Goal: Task Accomplishment & Management: Use online tool/utility

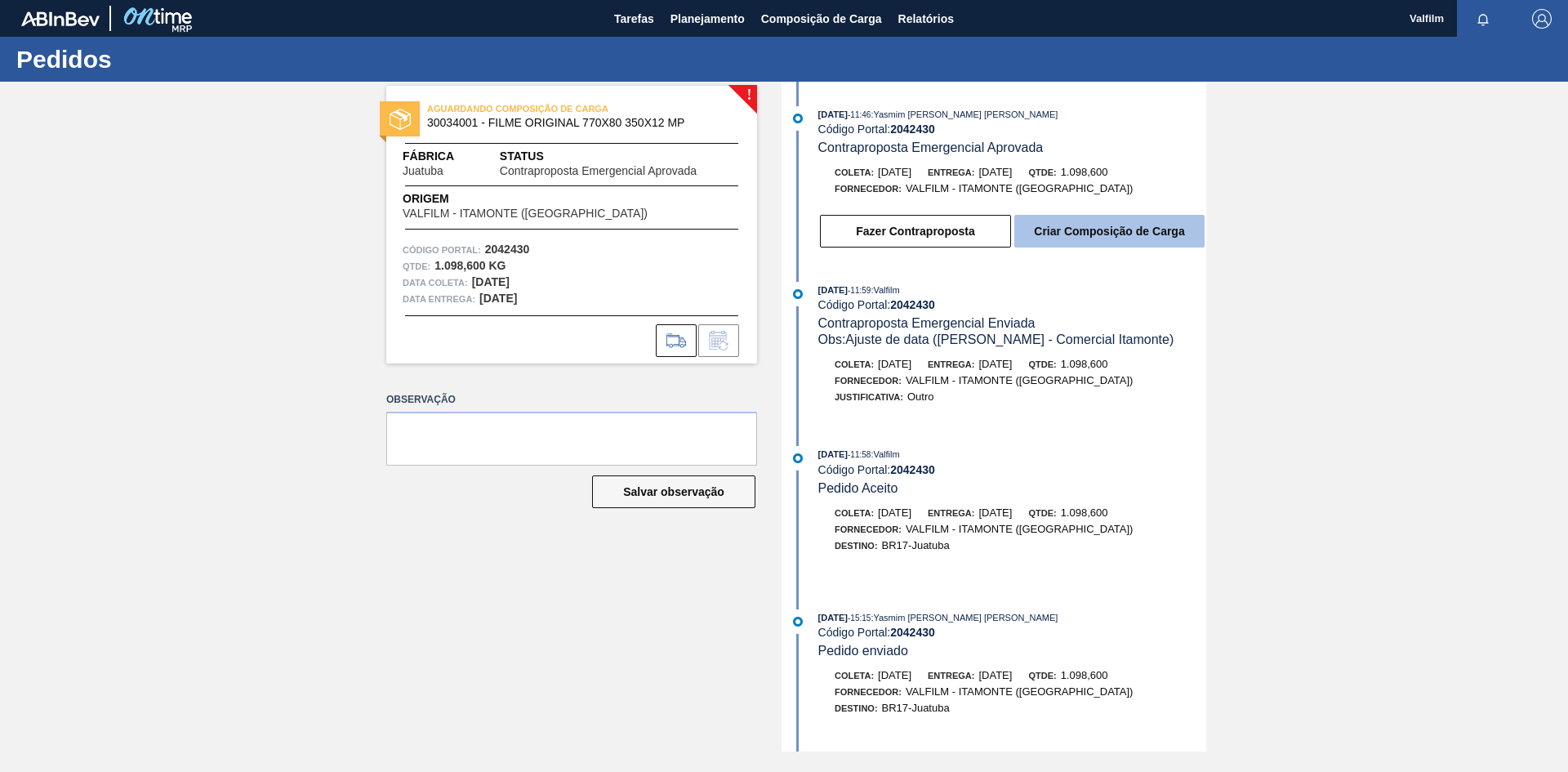
click at [1070, 241] on button "Criar Composição de Carga" at bounding box center [1109, 231] width 191 height 32
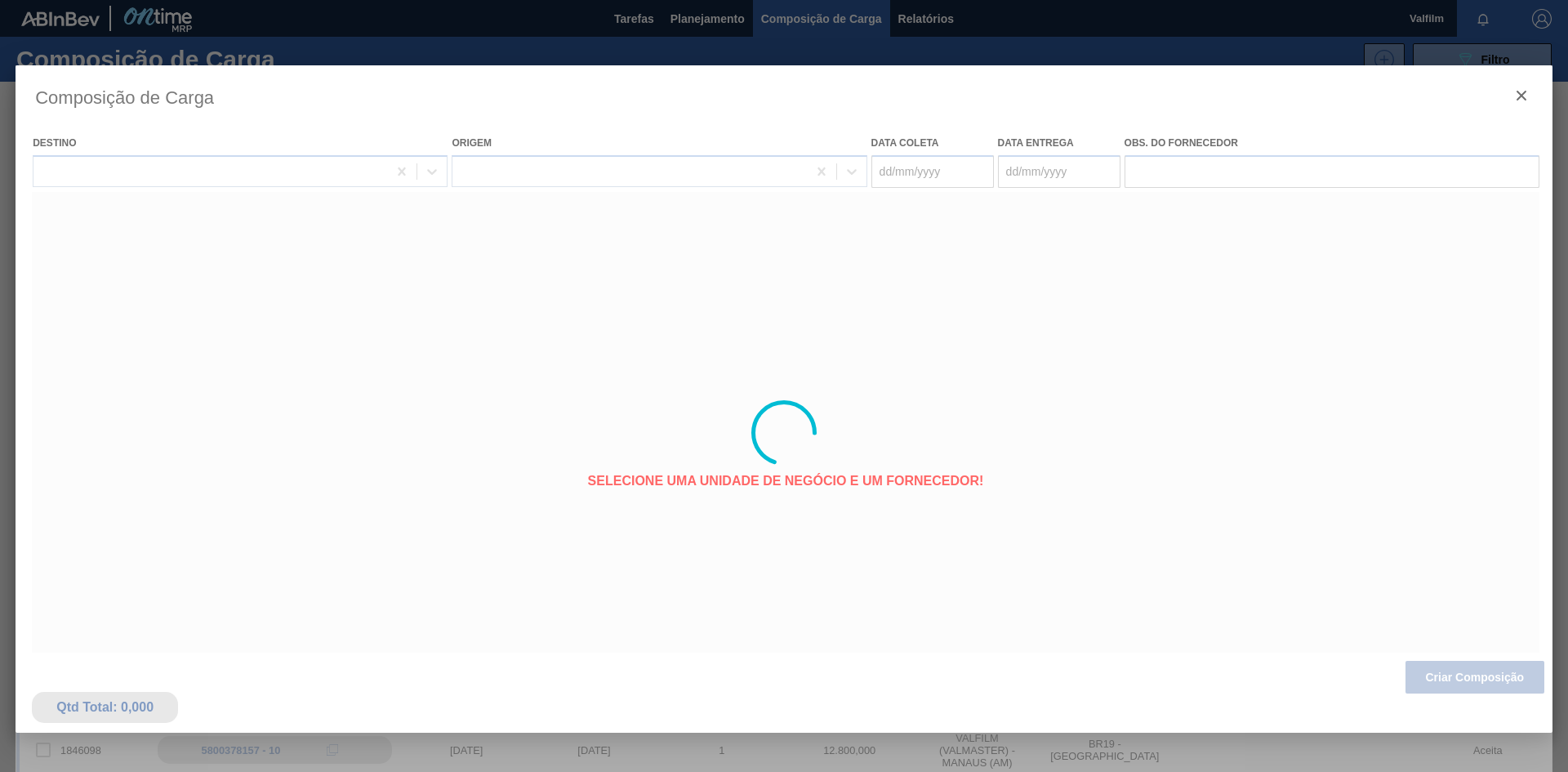
type coleta "08/10/2025"
type entrega "09/10/2025"
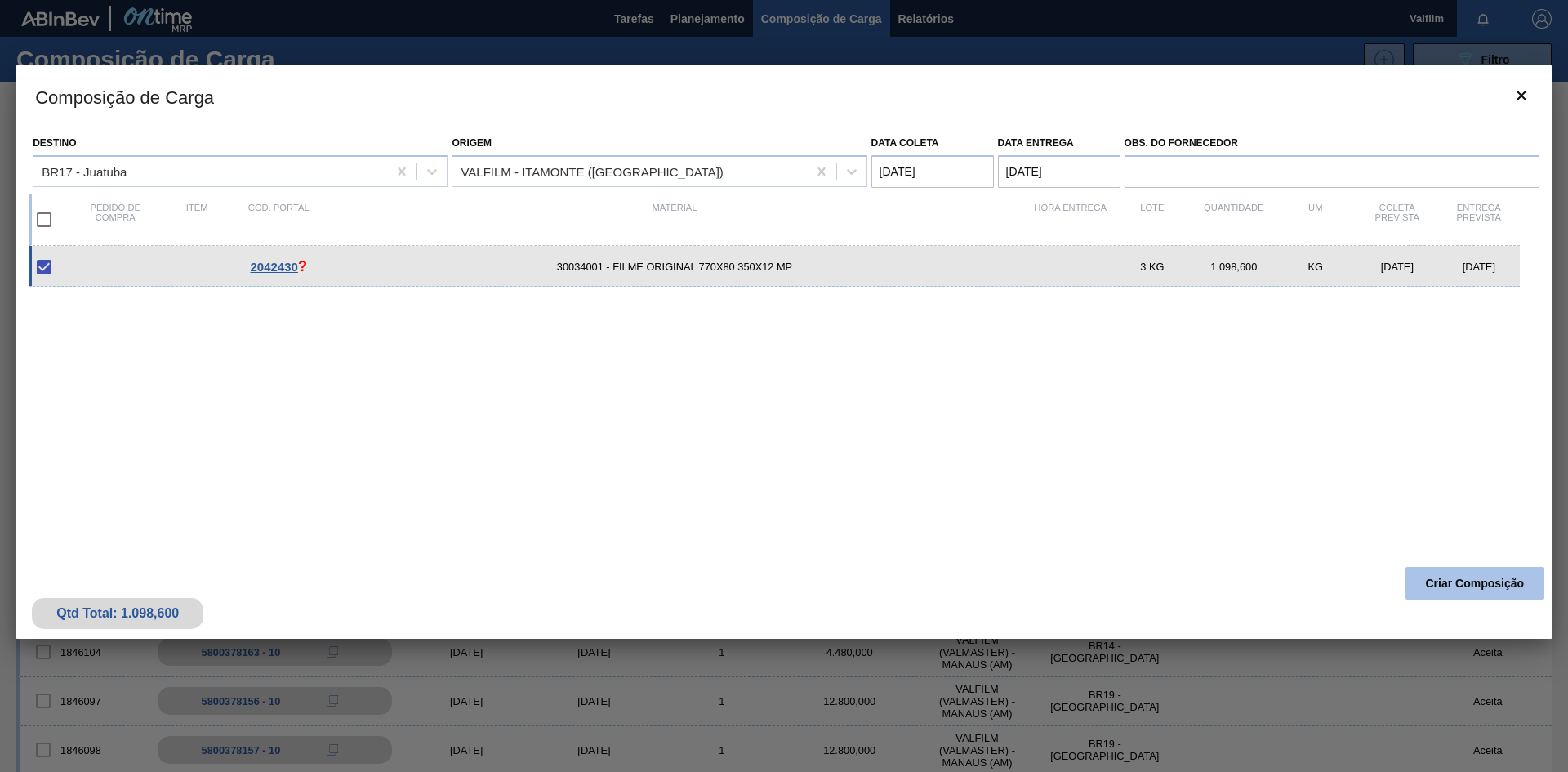
click at [1449, 586] on button "Criar Composição" at bounding box center [1475, 583] width 139 height 32
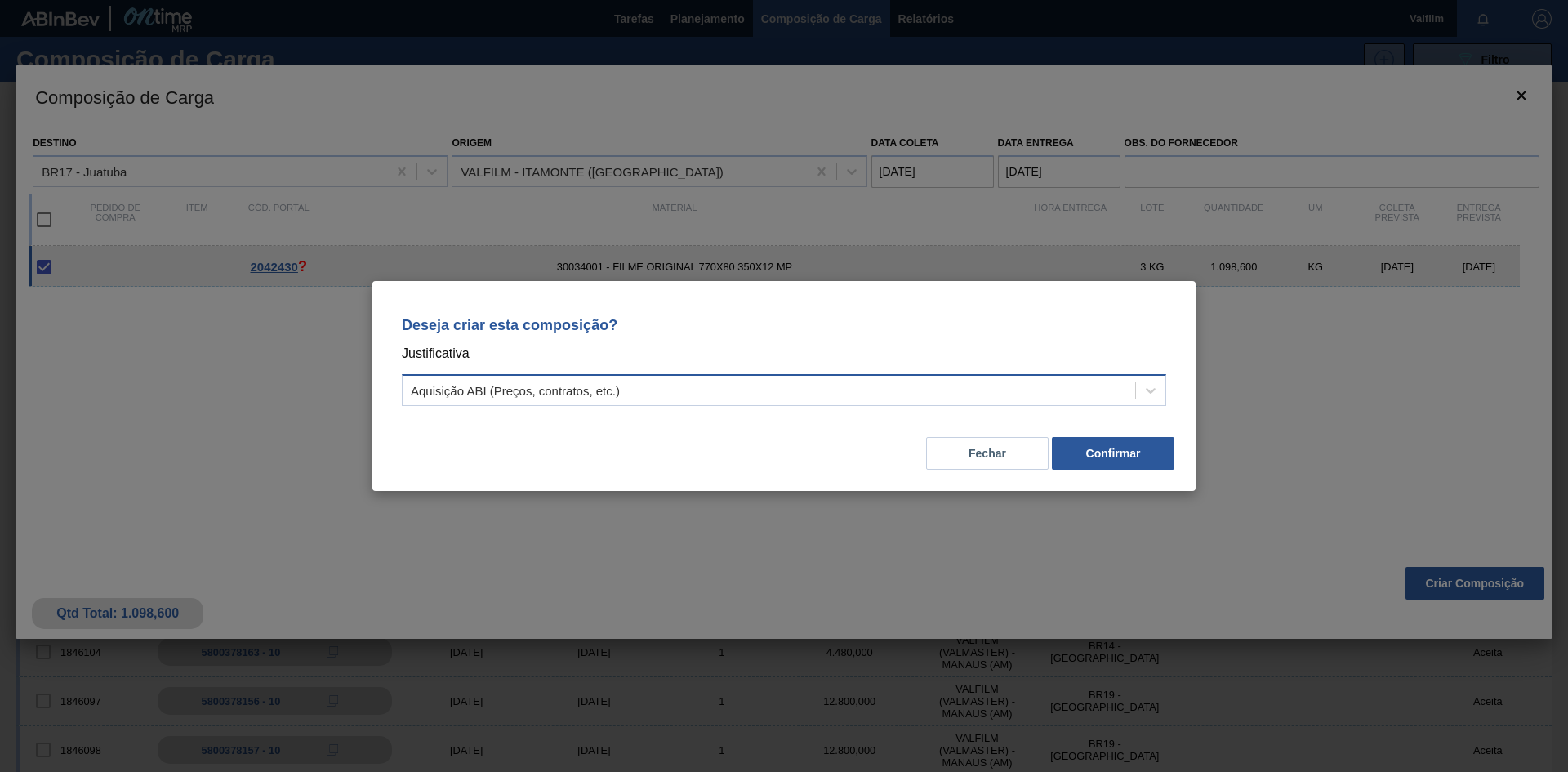
click at [838, 394] on div "Aquisição ABI (Preços, contratos, etc.)" at bounding box center [769, 391] width 732 height 24
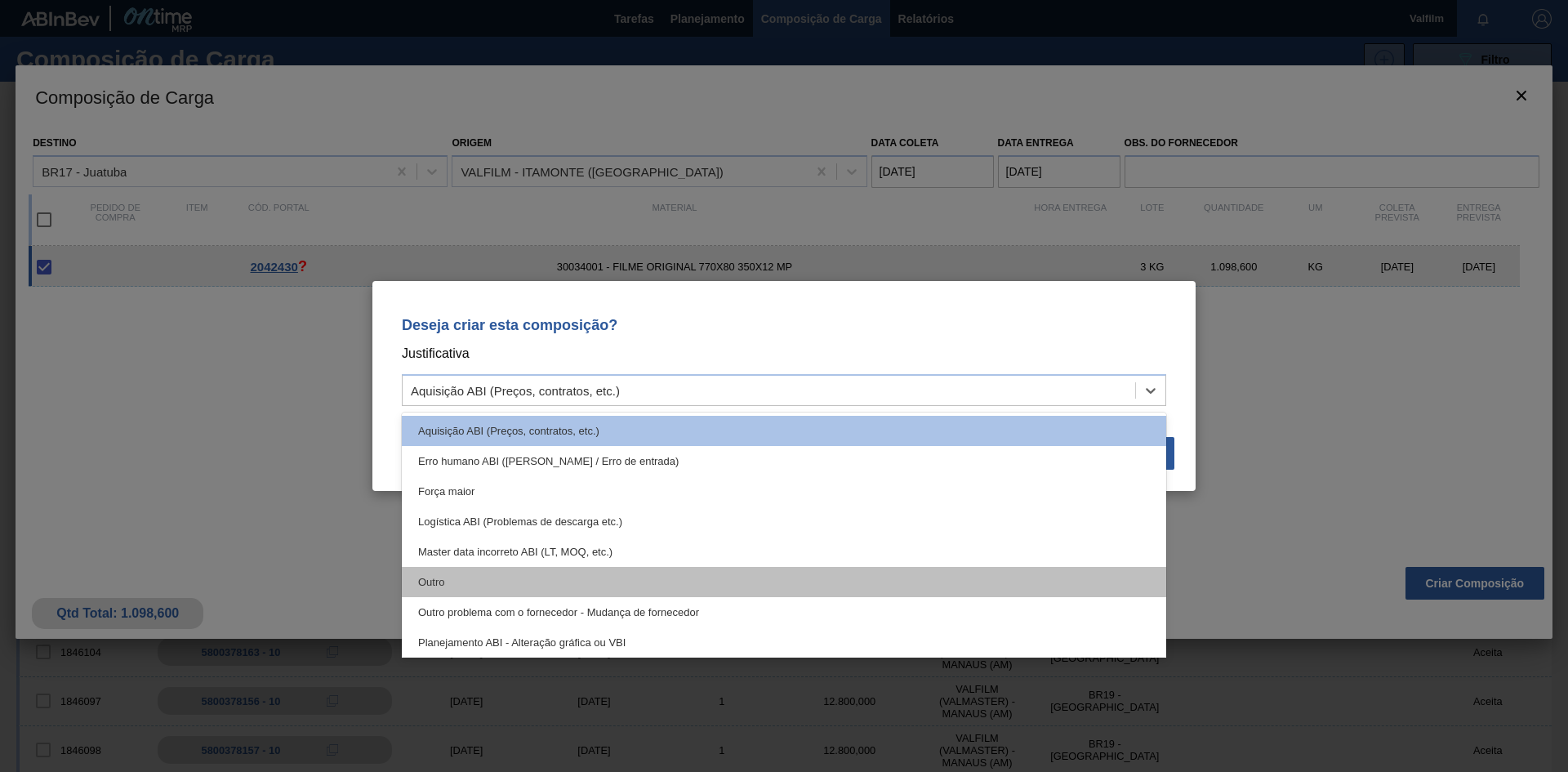
click at [590, 574] on div "Outro" at bounding box center [784, 582] width 765 height 30
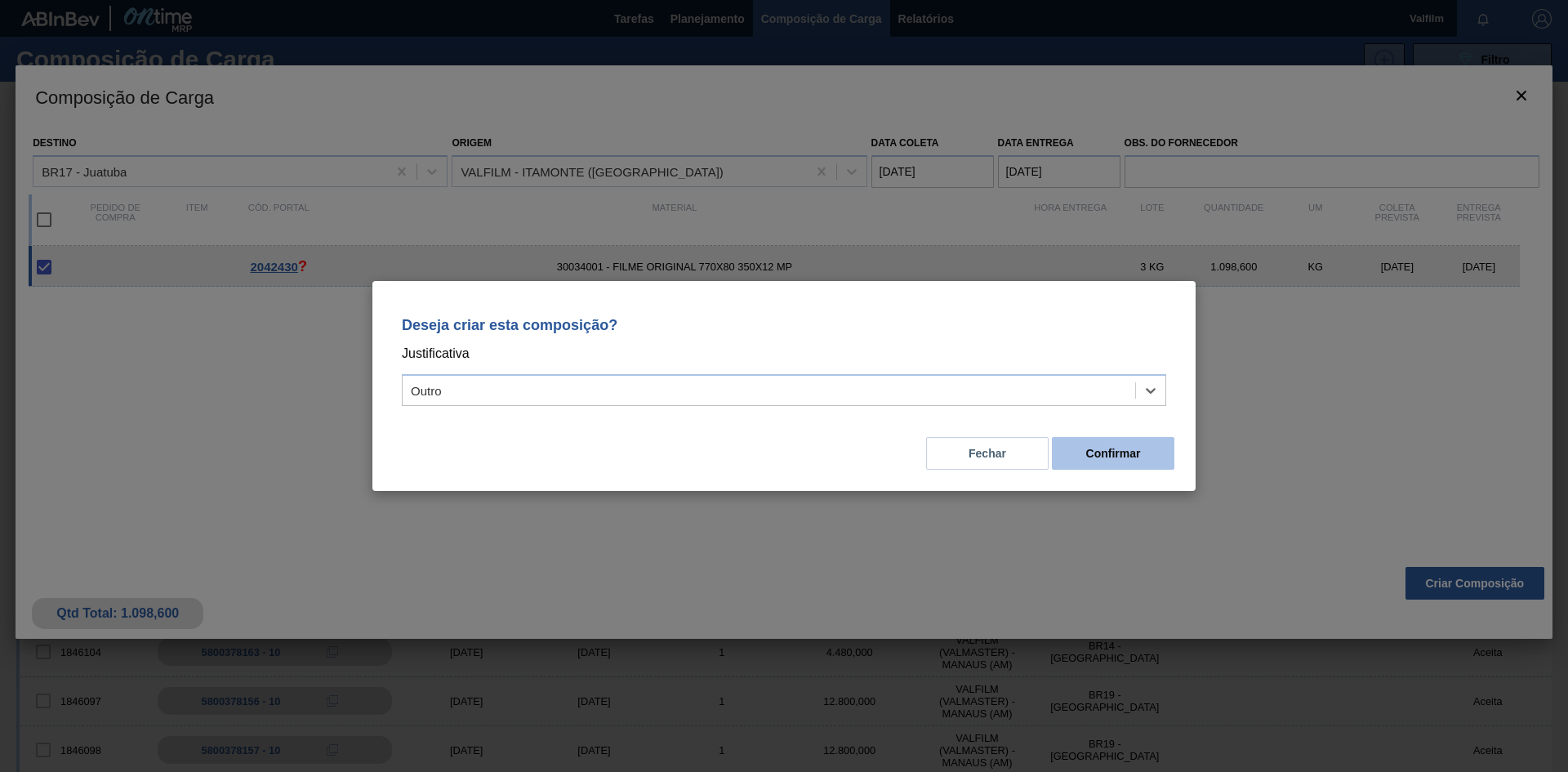
click at [1118, 455] on button "Confirmar" at bounding box center [1113, 453] width 123 height 32
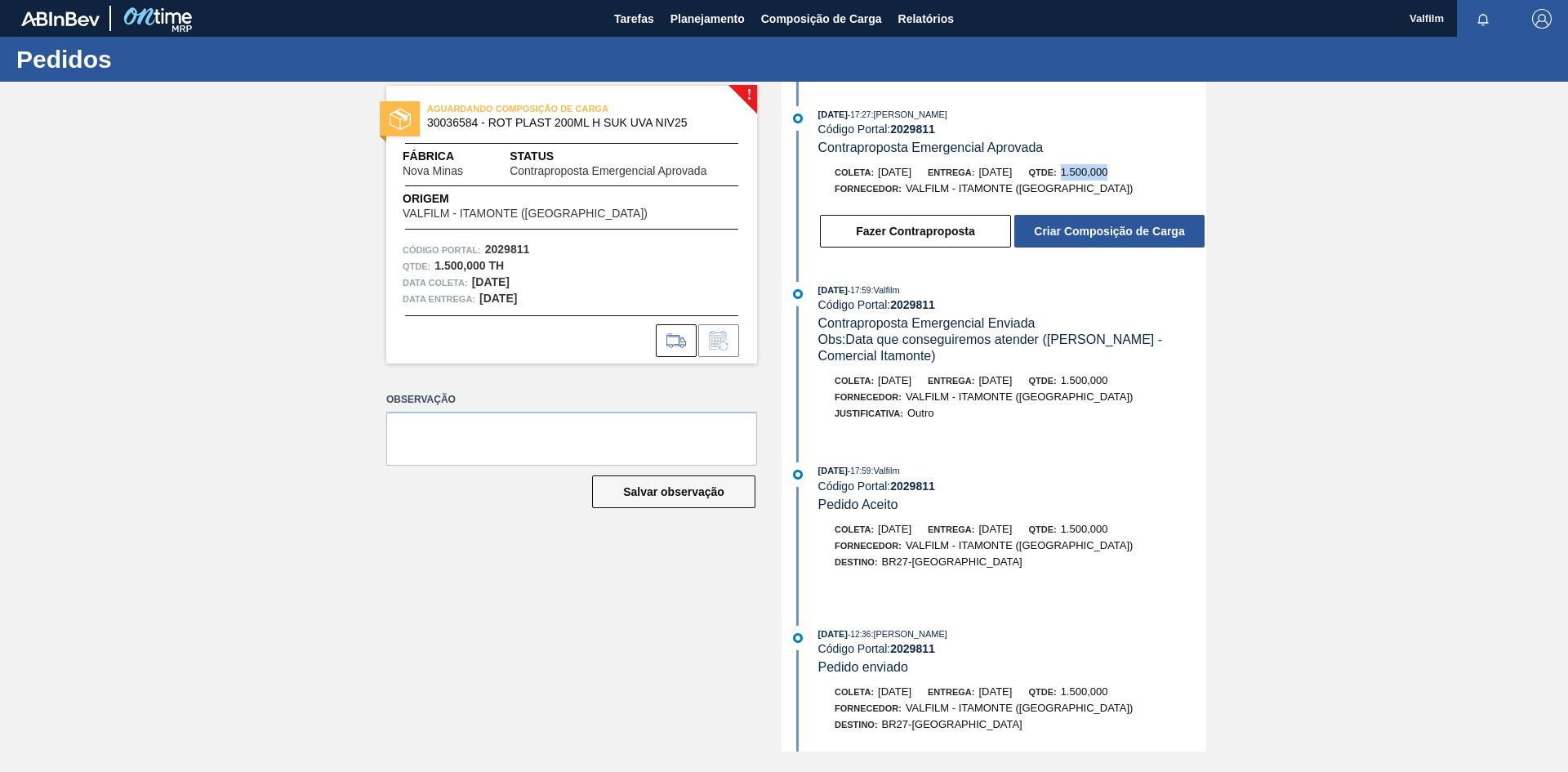
drag, startPoint x: 1149, startPoint y: 169, endPoint x: 1098, endPoint y: 165, distance: 51.2
click at [1098, 165] on div "Coleta: 09/10/2025 Entrega: 10/10/2025 Qtde: 1.500,000" at bounding box center [1012, 172] width 388 height 17
click at [1073, 232] on button "Criar Composição de Carga" at bounding box center [1109, 231] width 191 height 32
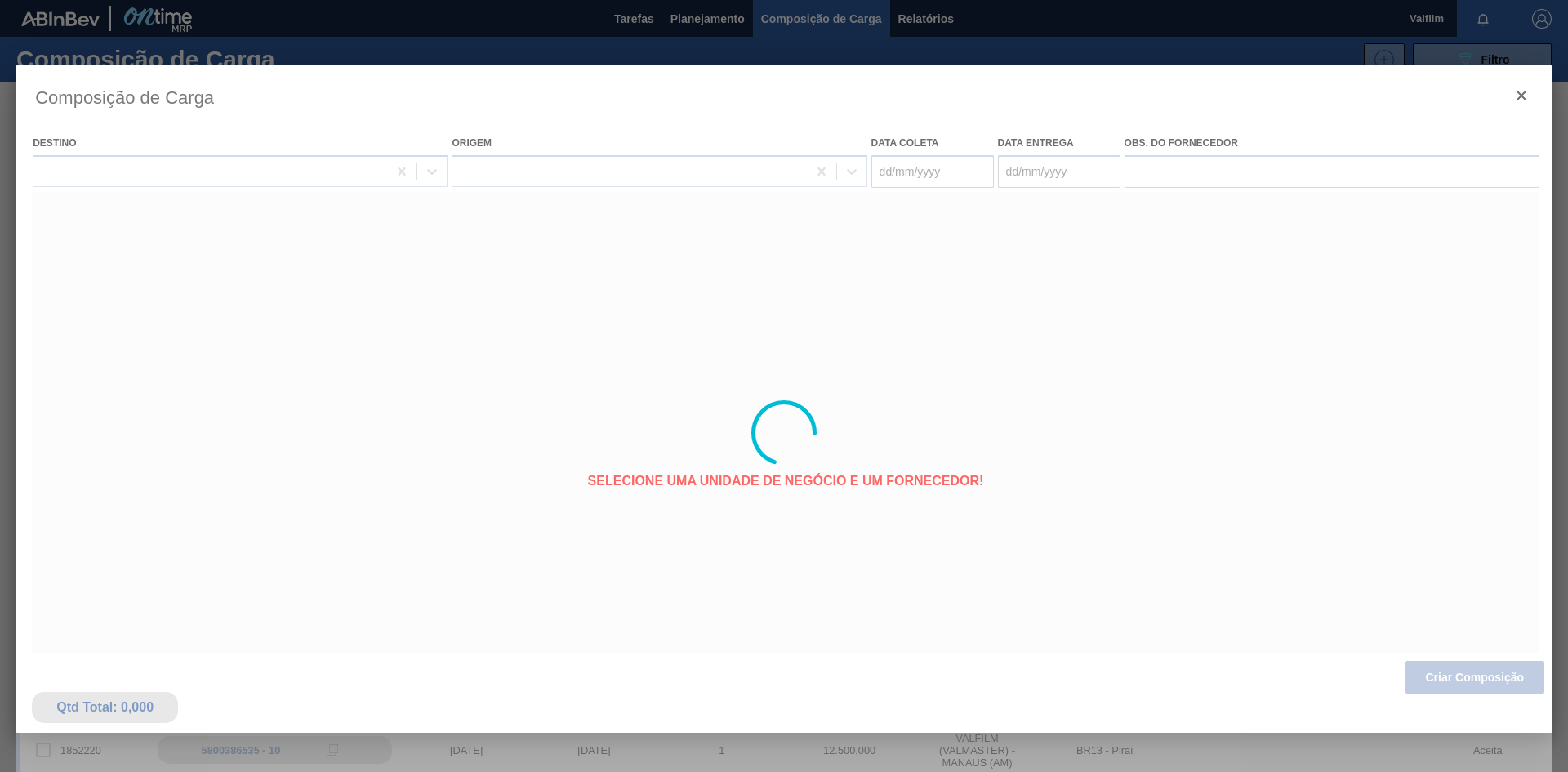
type coleta "18/10/2025"
type entrega "20/10/2025"
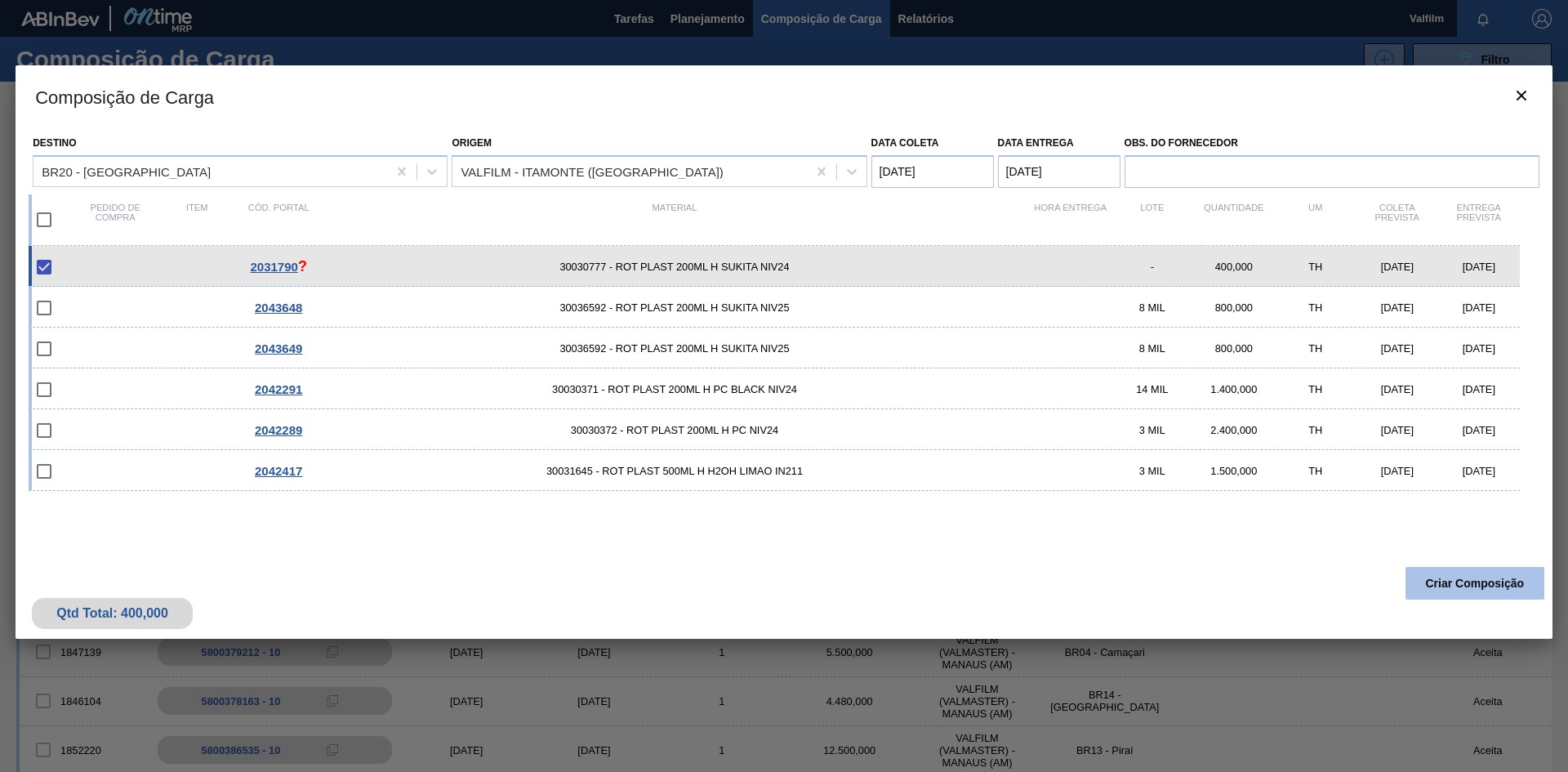
click at [1454, 583] on button "Criar Composição" at bounding box center [1475, 583] width 139 height 32
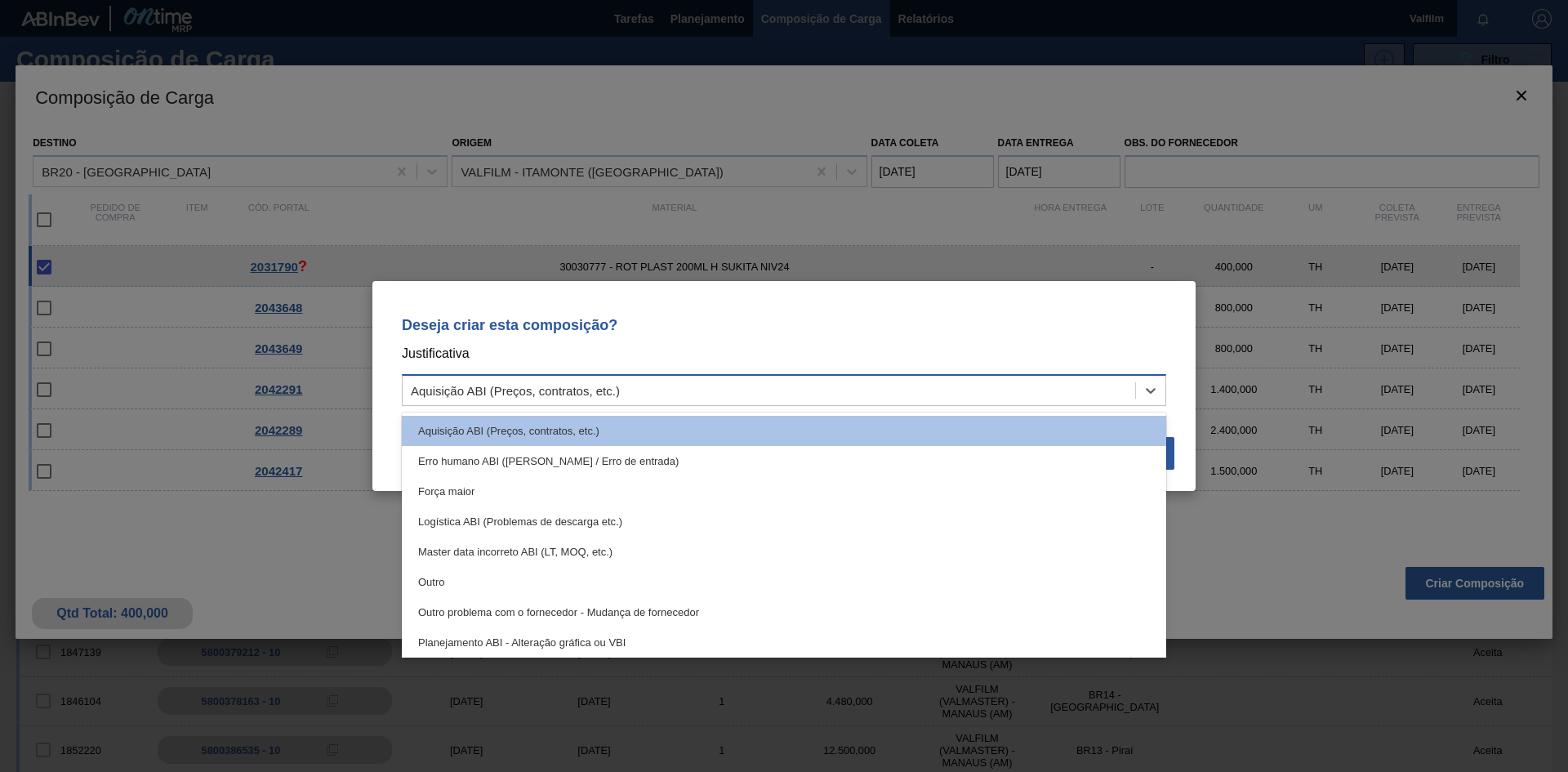
click at [858, 394] on div "Aquisição ABI (Preços, contratos, etc.)" at bounding box center [769, 391] width 732 height 24
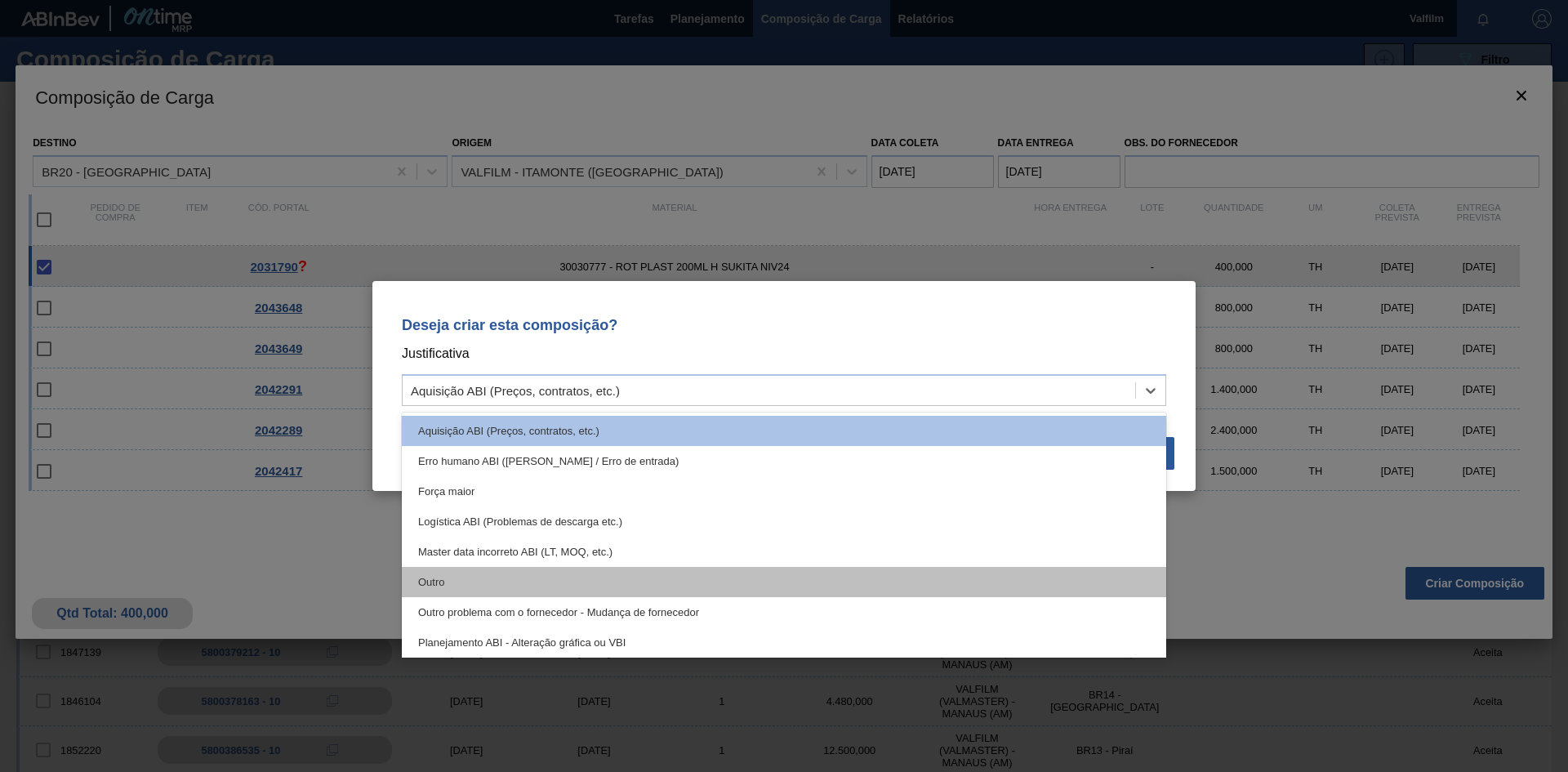
click at [528, 574] on div "Outro" at bounding box center [784, 582] width 765 height 30
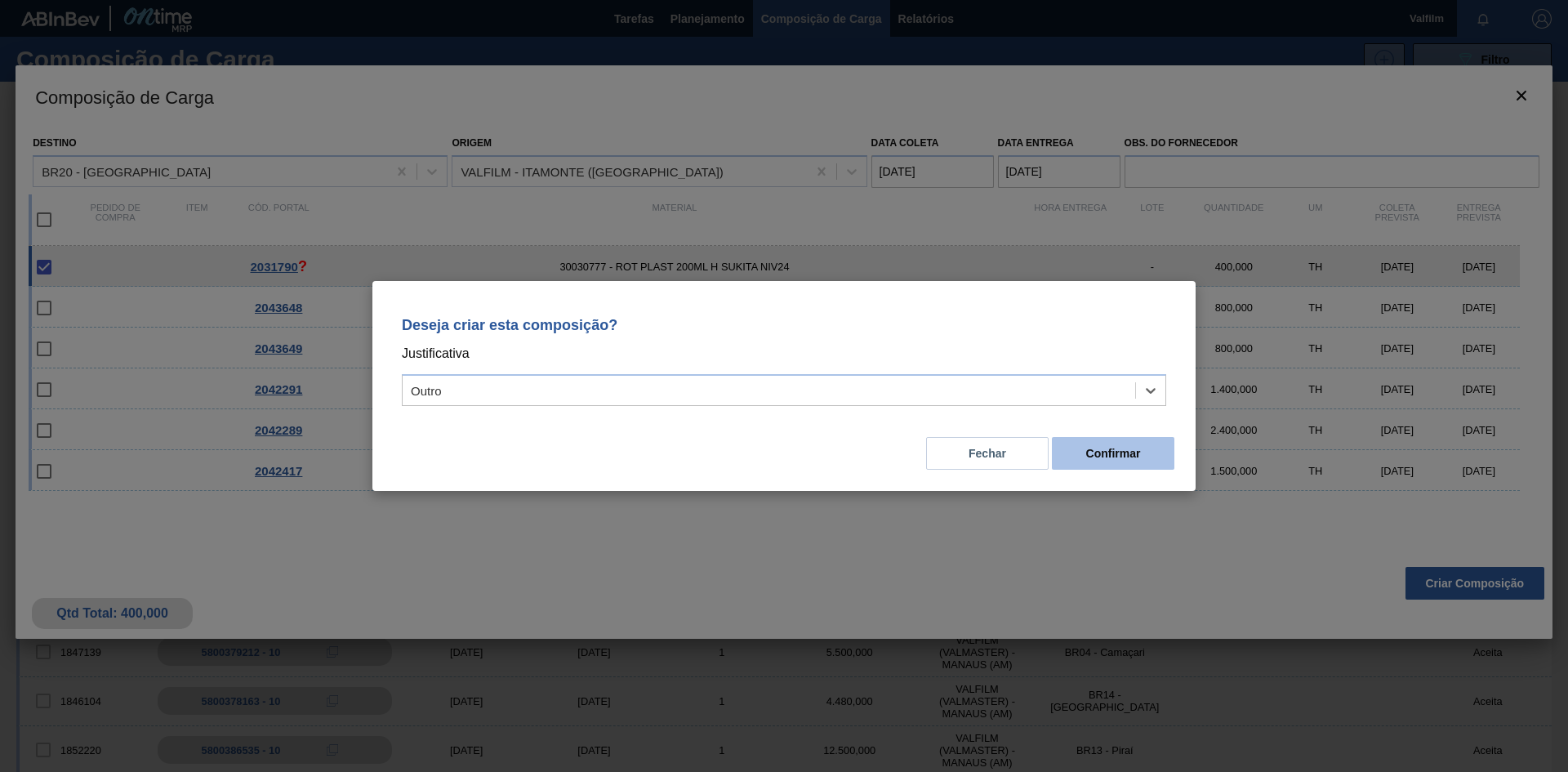
click at [1135, 457] on button "Confirmar" at bounding box center [1113, 453] width 123 height 32
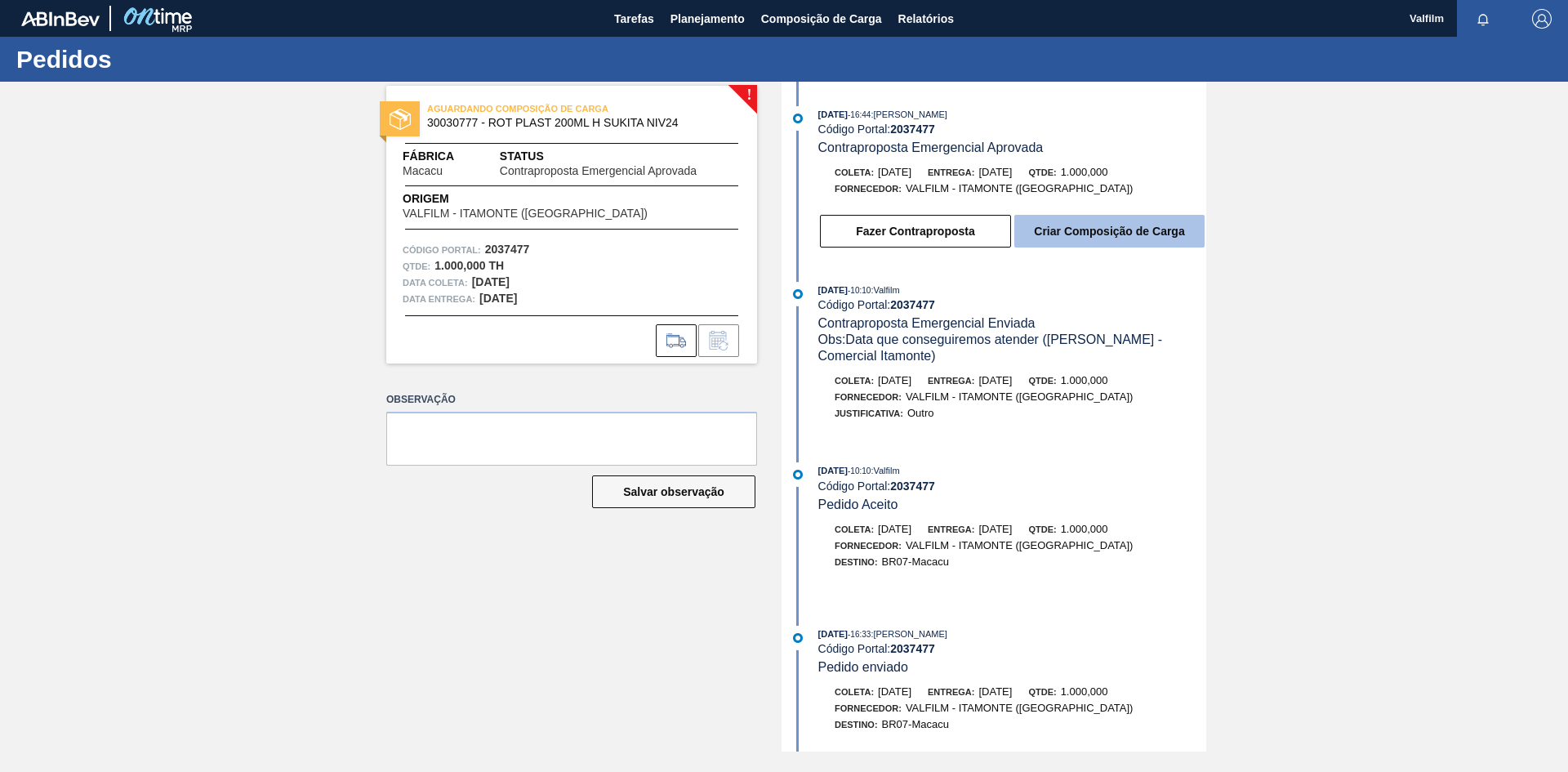
click at [1148, 232] on button "Criar Composição de Carga" at bounding box center [1109, 231] width 191 height 32
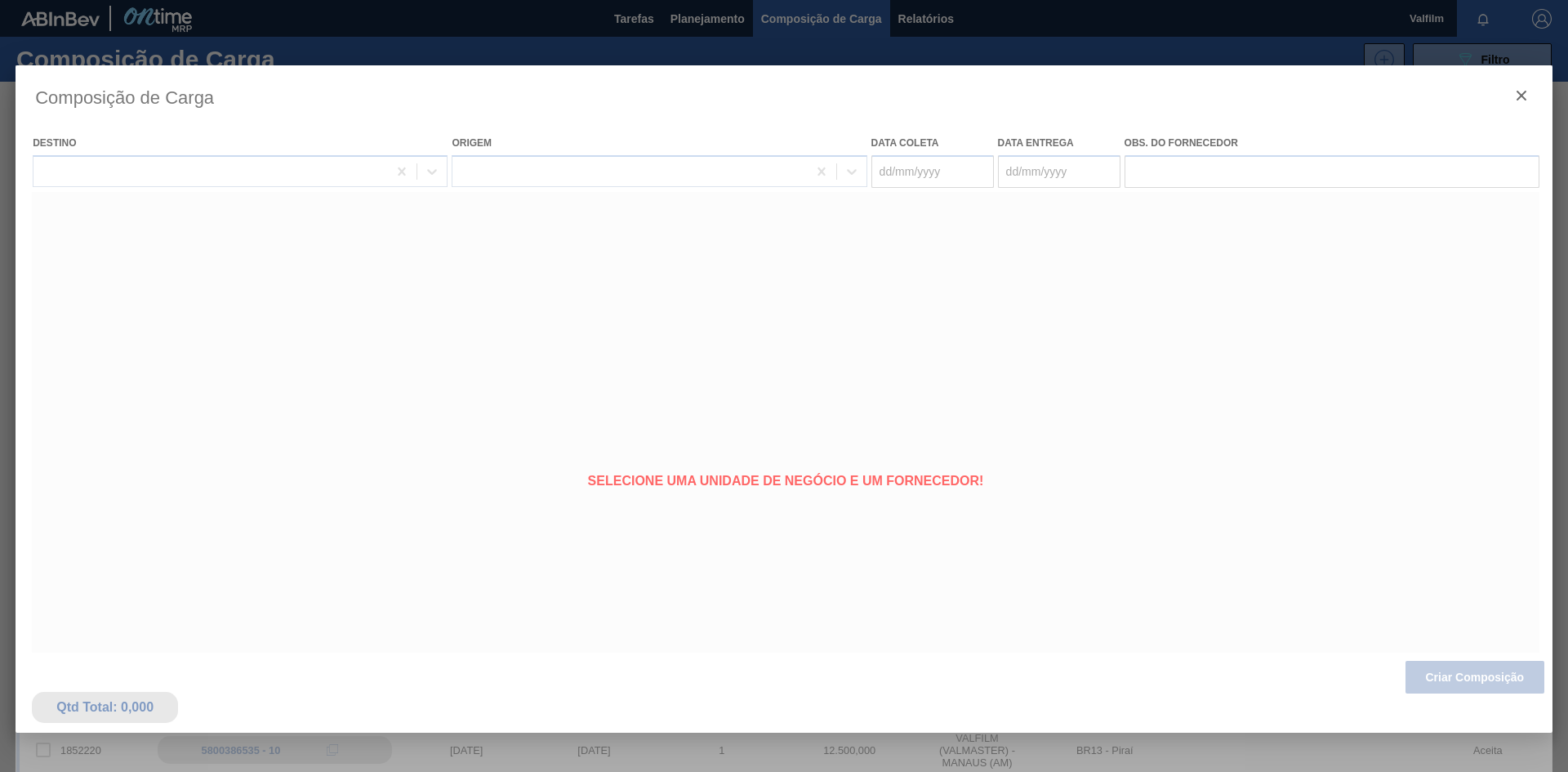
type coleta "[DATE]"
type entrega "[DATE]"
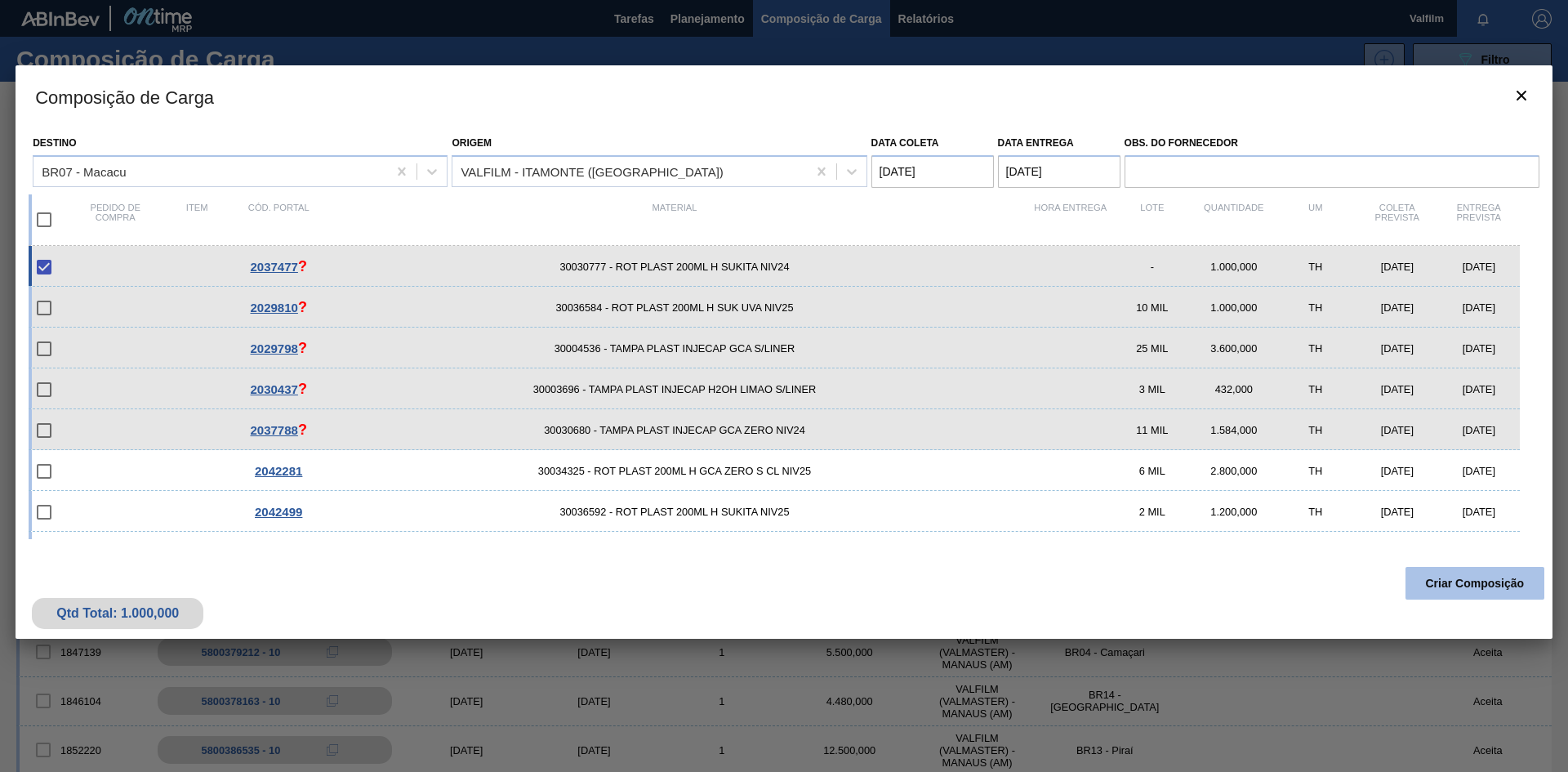
click at [1513, 586] on button "Criar Composição" at bounding box center [1475, 583] width 139 height 32
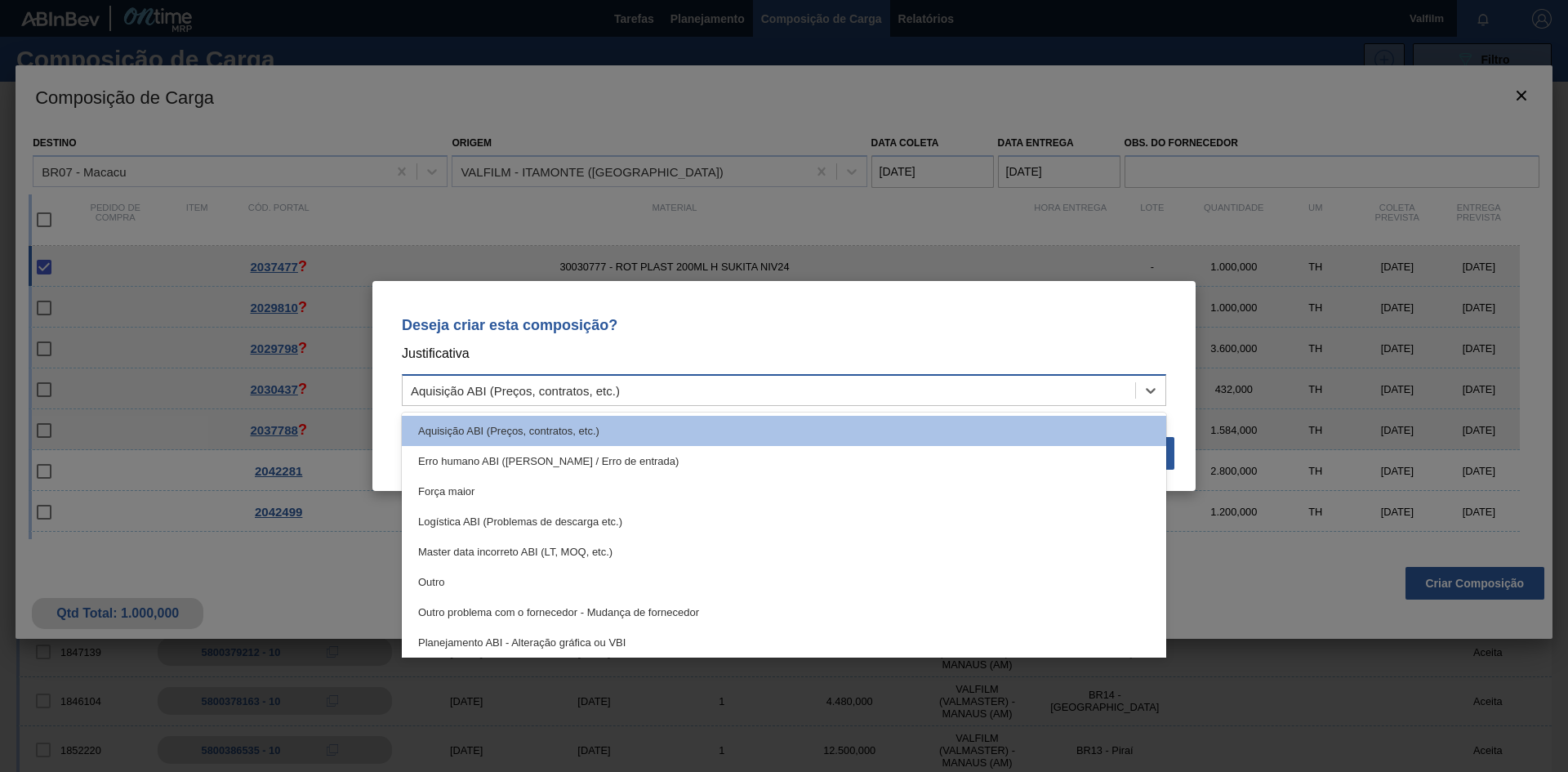
click at [685, 400] on div "Aquisição ABI (Preços, contratos, etc.)" at bounding box center [769, 391] width 732 height 24
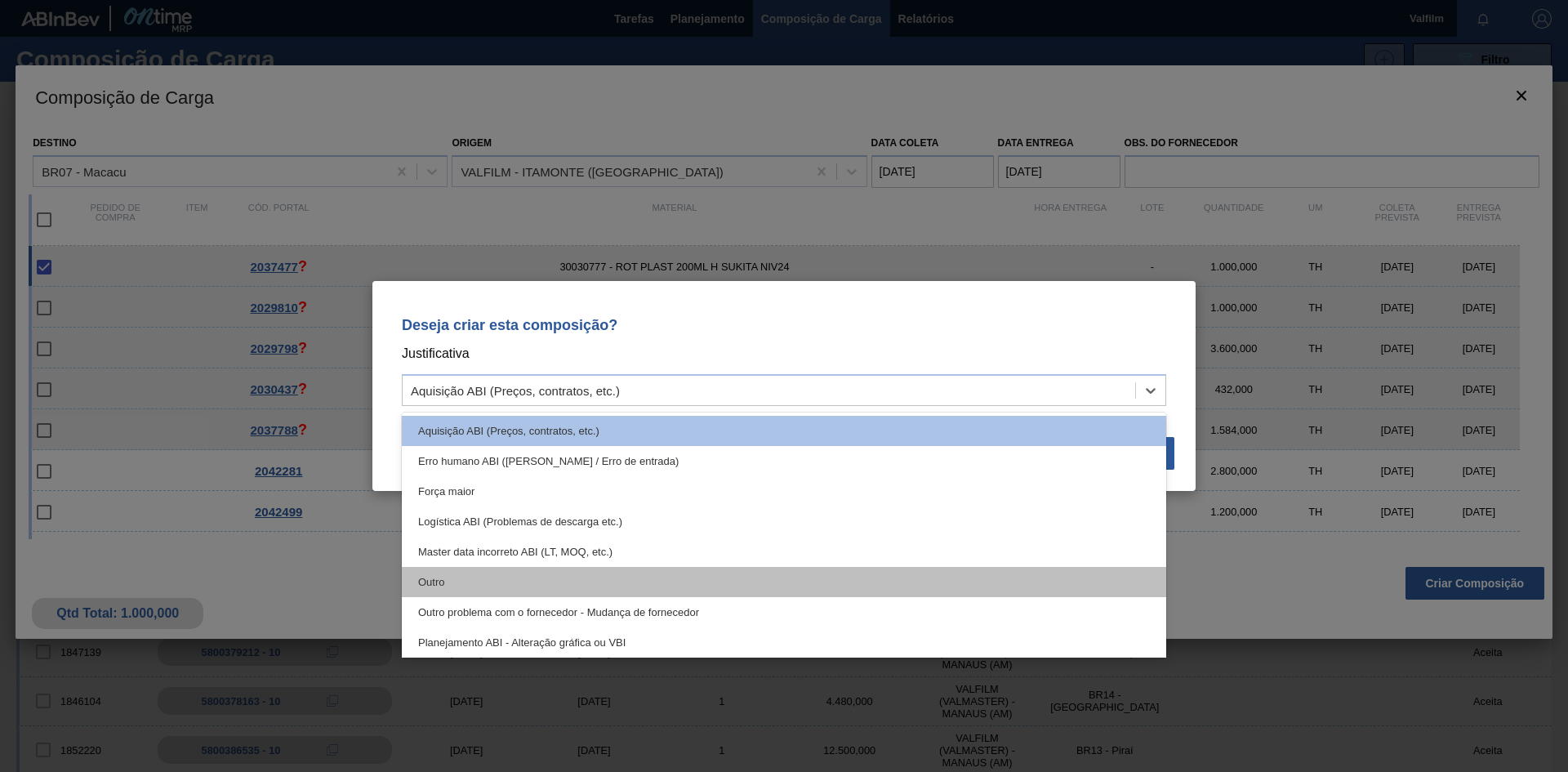
click at [524, 573] on div "Outro" at bounding box center [784, 582] width 765 height 30
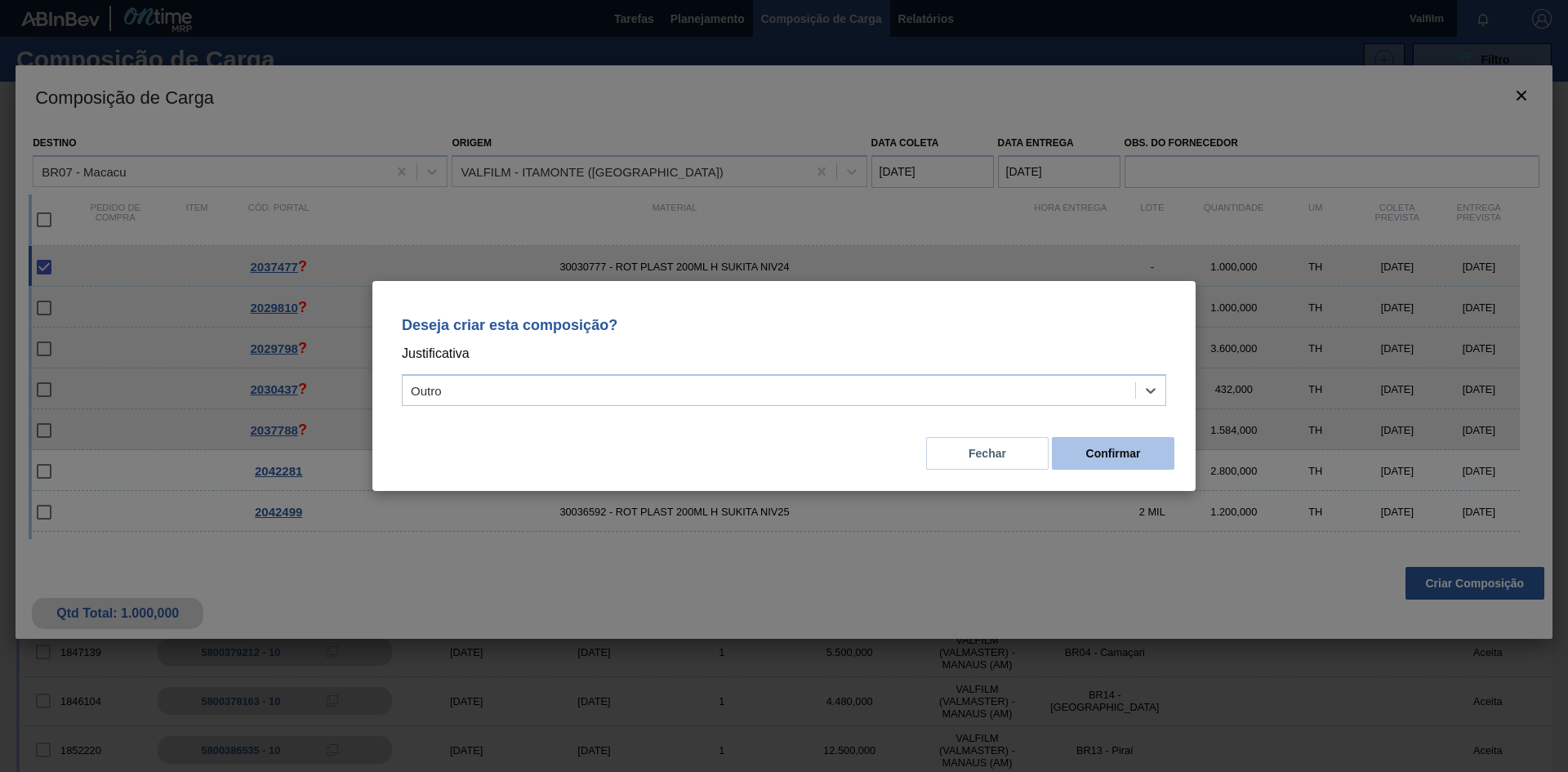
click at [1128, 451] on button "Confirmar" at bounding box center [1113, 453] width 123 height 32
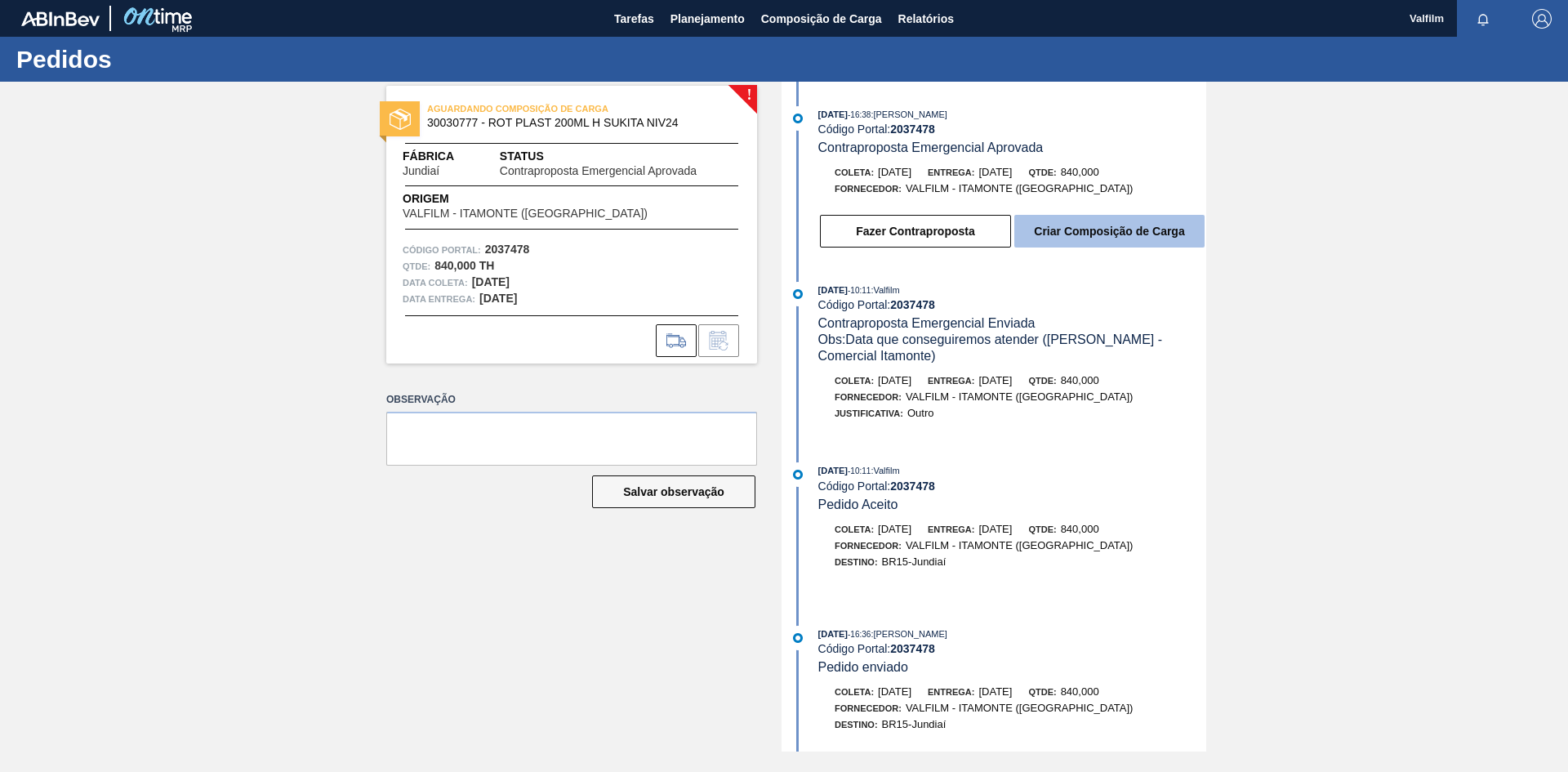
click at [1104, 229] on button "Criar Composição de Carga" at bounding box center [1109, 231] width 191 height 32
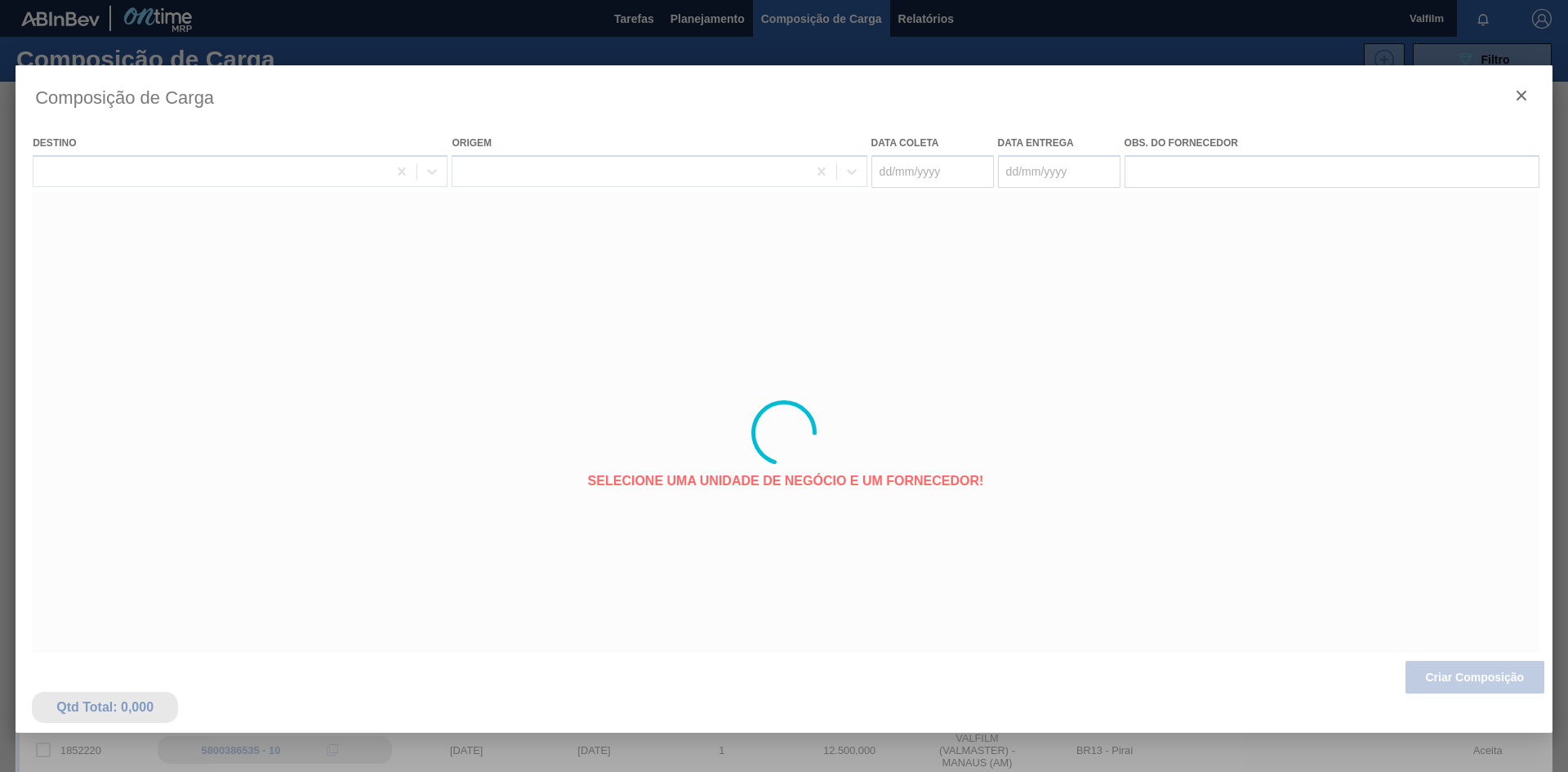
type coleta "[DATE]"
type entrega "[DATE]"
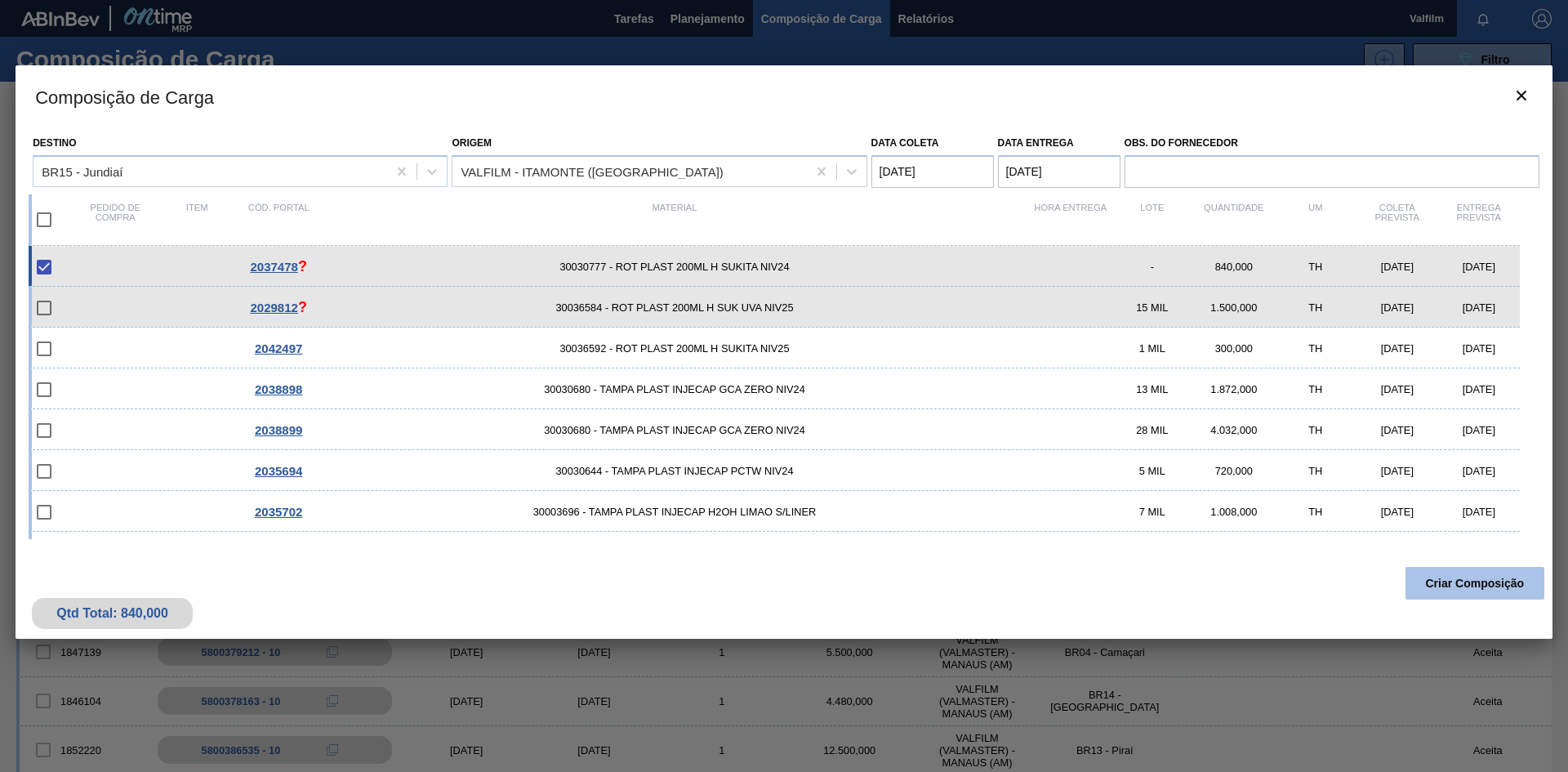
click at [1427, 580] on button "Criar Composição" at bounding box center [1475, 583] width 139 height 32
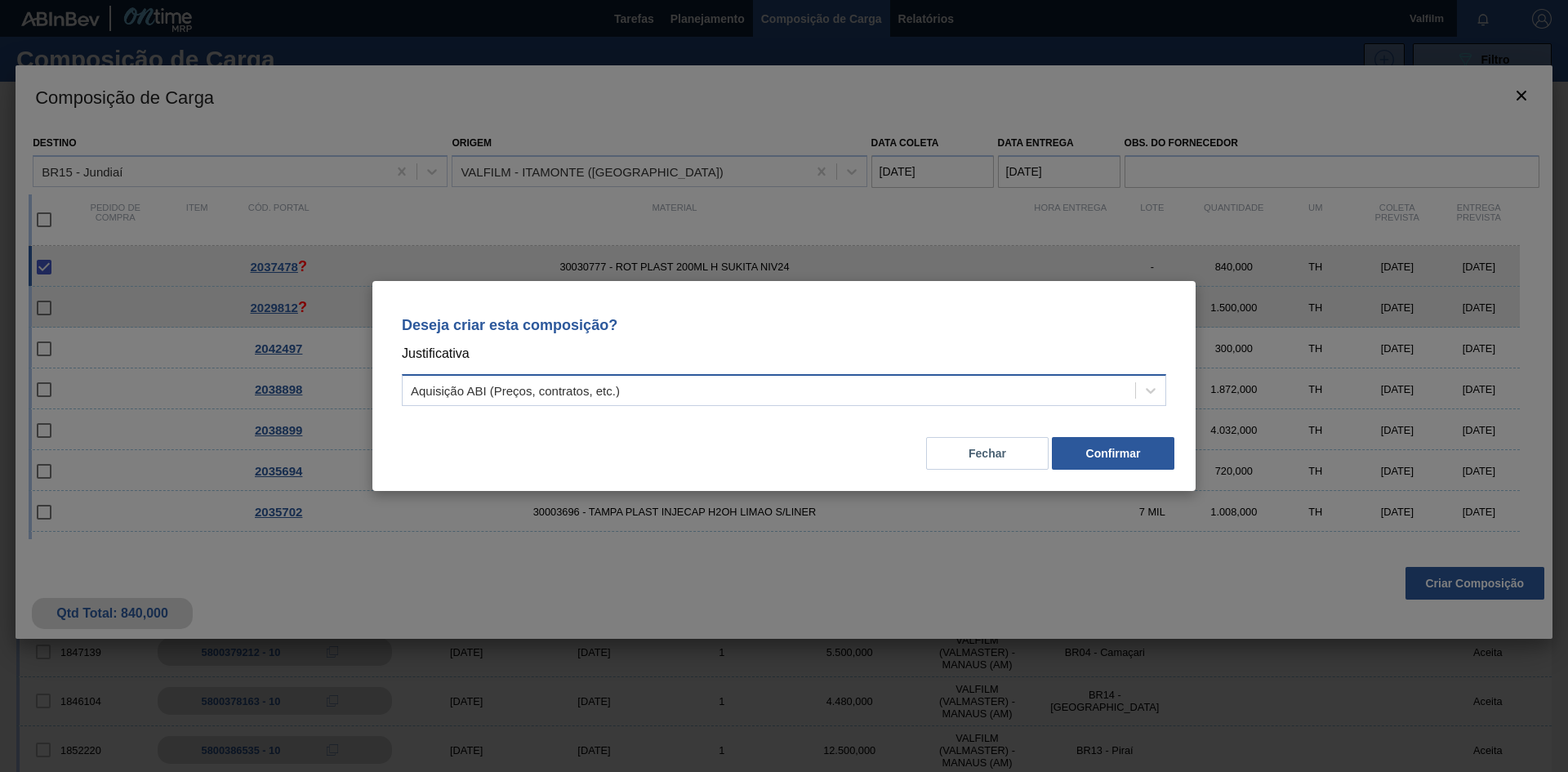
click at [782, 403] on div "Aquisição ABI (Preços, contratos, etc.)" at bounding box center [784, 390] width 765 height 32
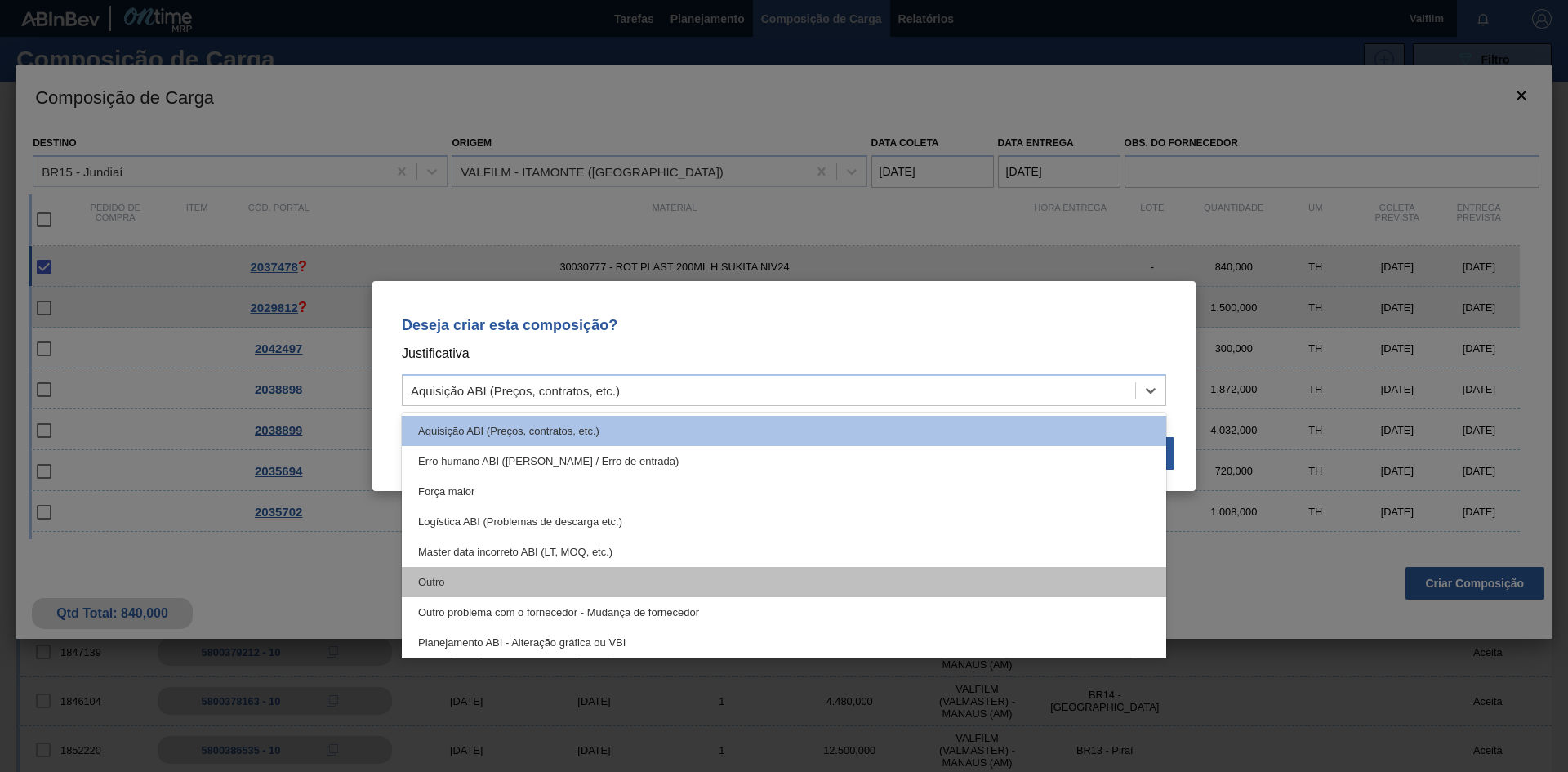
click at [504, 578] on div "Outro" at bounding box center [784, 582] width 765 height 30
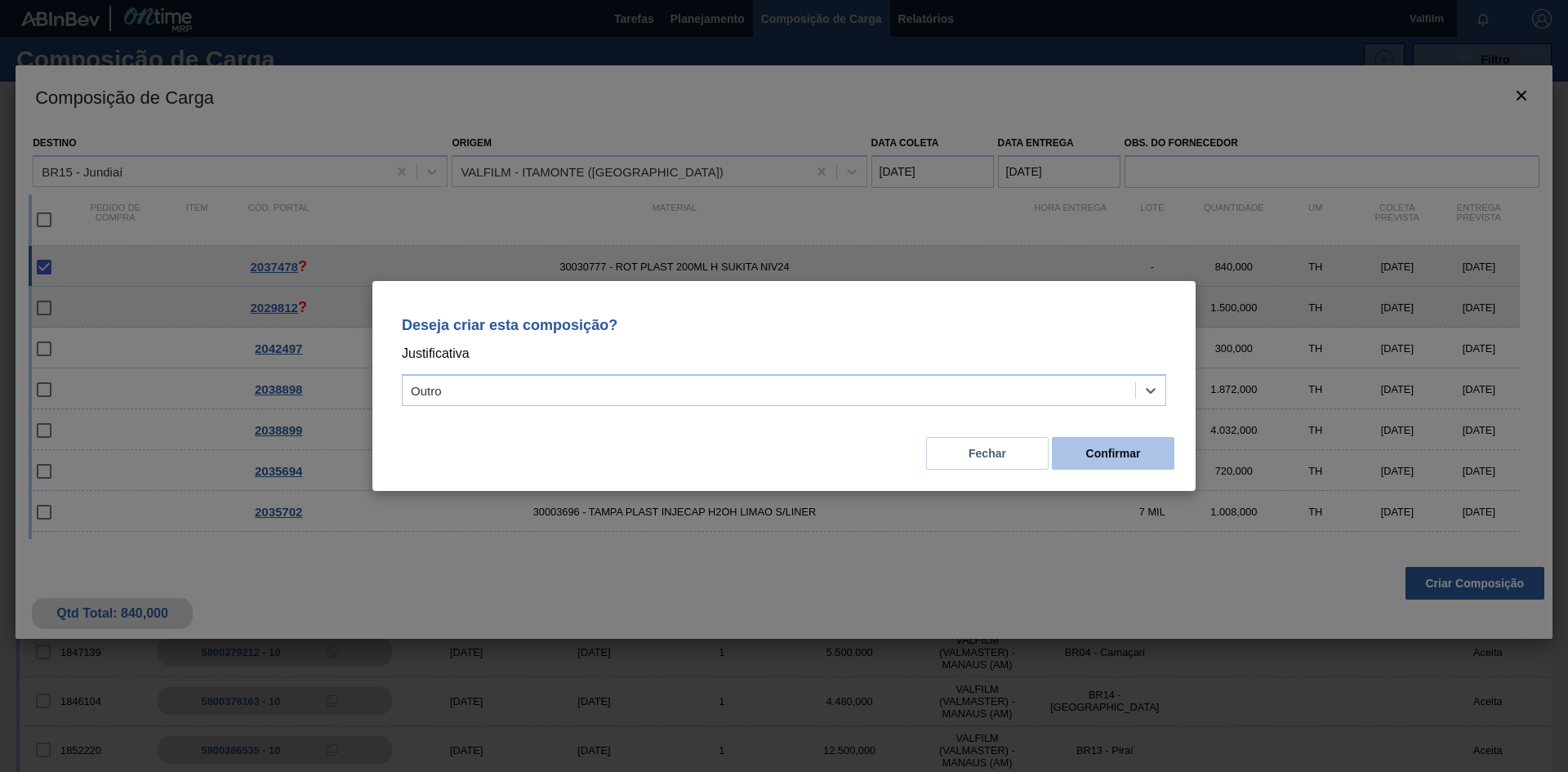
click at [1152, 462] on button "Confirmar" at bounding box center [1113, 453] width 123 height 32
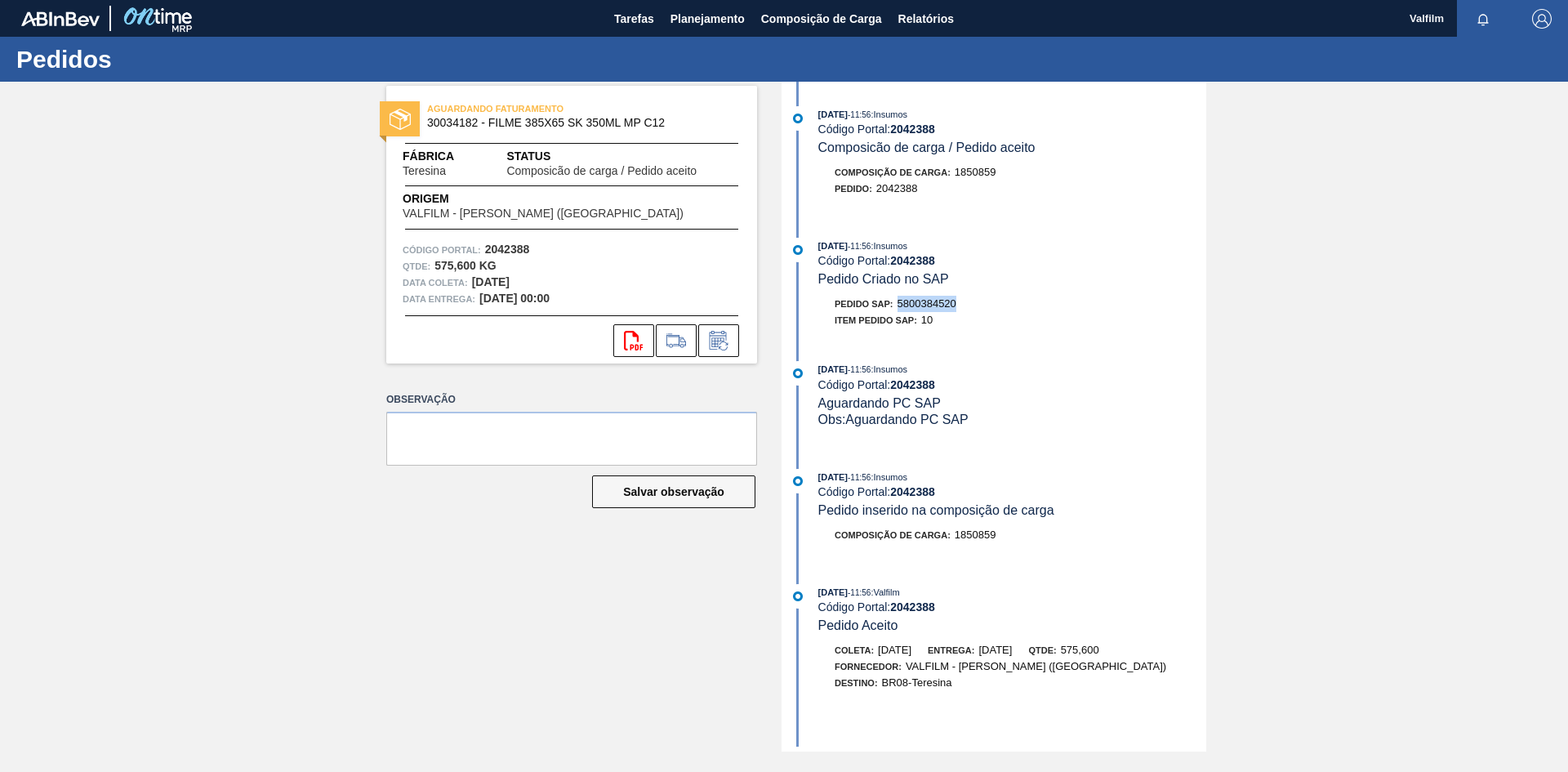
drag, startPoint x: 962, startPoint y: 301, endPoint x: 902, endPoint y: 304, distance: 60.1
click at [902, 304] on div "Pedido SAP: 5800384520" at bounding box center [1012, 304] width 388 height 17
copy span "5800384520"
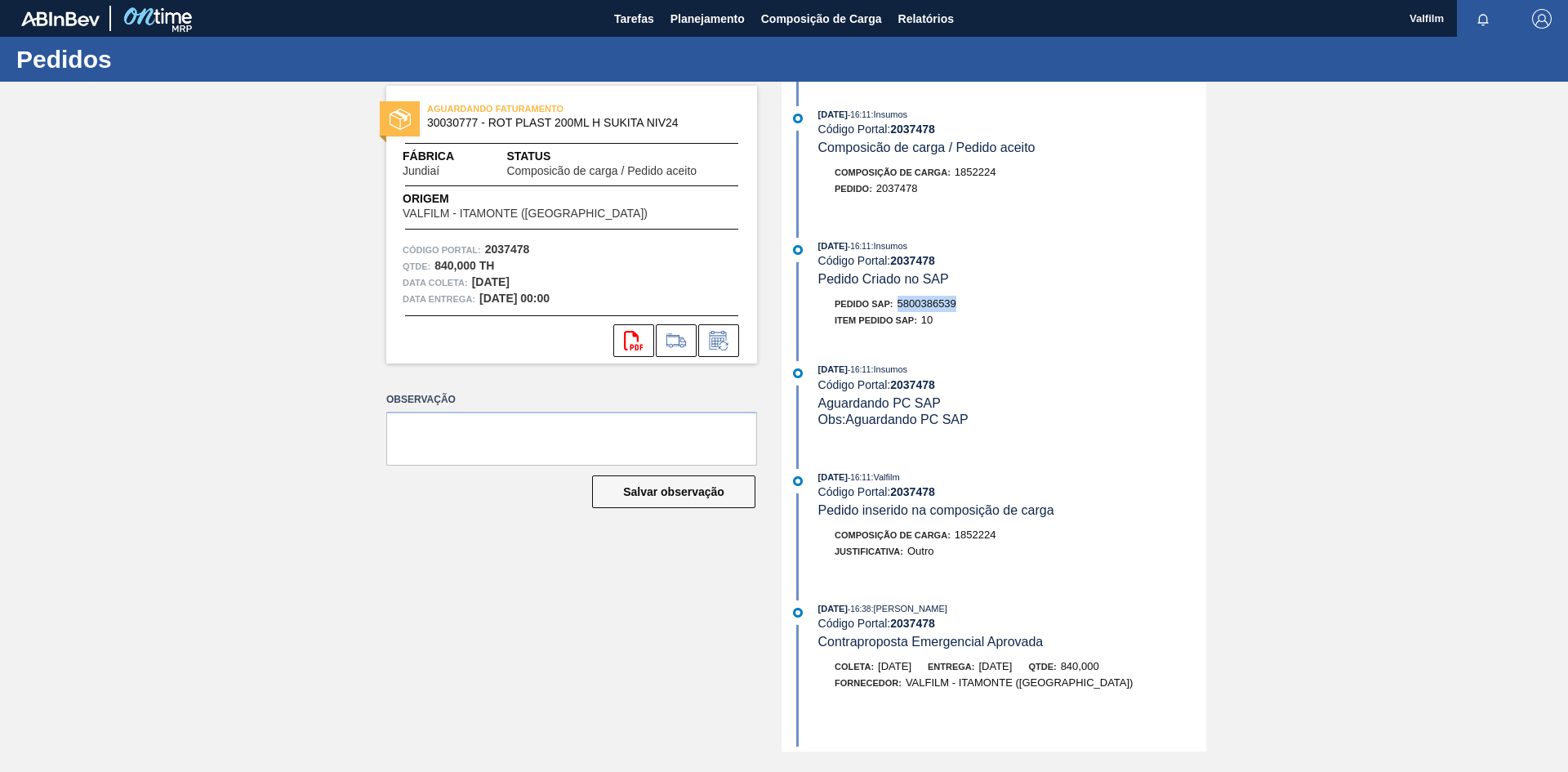
drag, startPoint x: 967, startPoint y: 299, endPoint x: 902, endPoint y: 305, distance: 65.3
click at [902, 305] on div "Pedido SAP: 5800386539" at bounding box center [1012, 304] width 388 height 17
copy span "5800386539"
drag, startPoint x: 965, startPoint y: 303, endPoint x: 897, endPoint y: 301, distance: 68.0
click at [897, 301] on div "Pedido SAP: 5800386538" at bounding box center [1012, 304] width 388 height 17
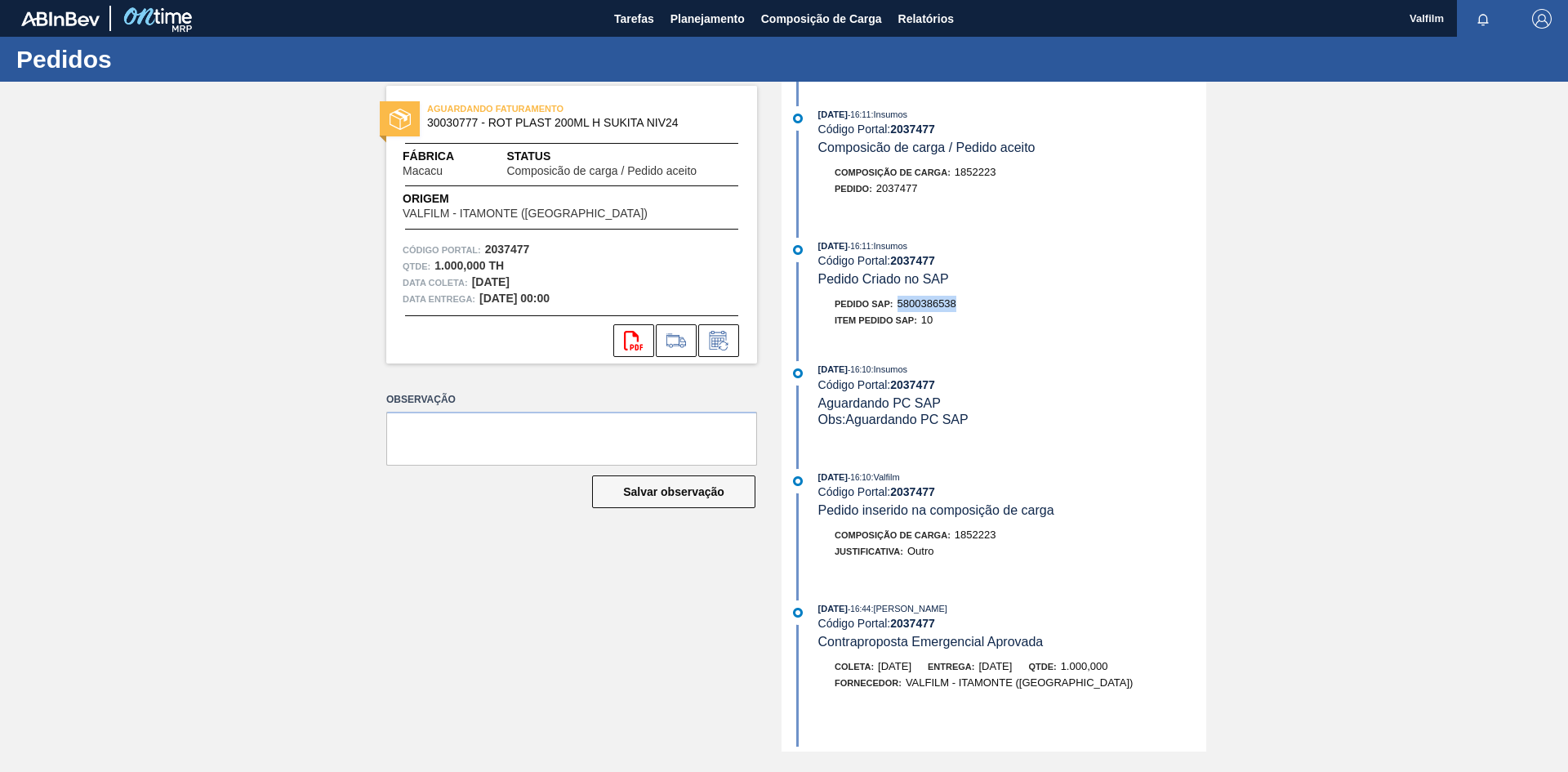
copy span "5800386538"
drag, startPoint x: 966, startPoint y: 301, endPoint x: 901, endPoint y: 302, distance: 65.0
click at [901, 302] on div "Pedido SAP: 5800386537" at bounding box center [1012, 304] width 388 height 17
copy span "5800386537"
drag, startPoint x: 959, startPoint y: 304, endPoint x: 902, endPoint y: 301, distance: 57.1
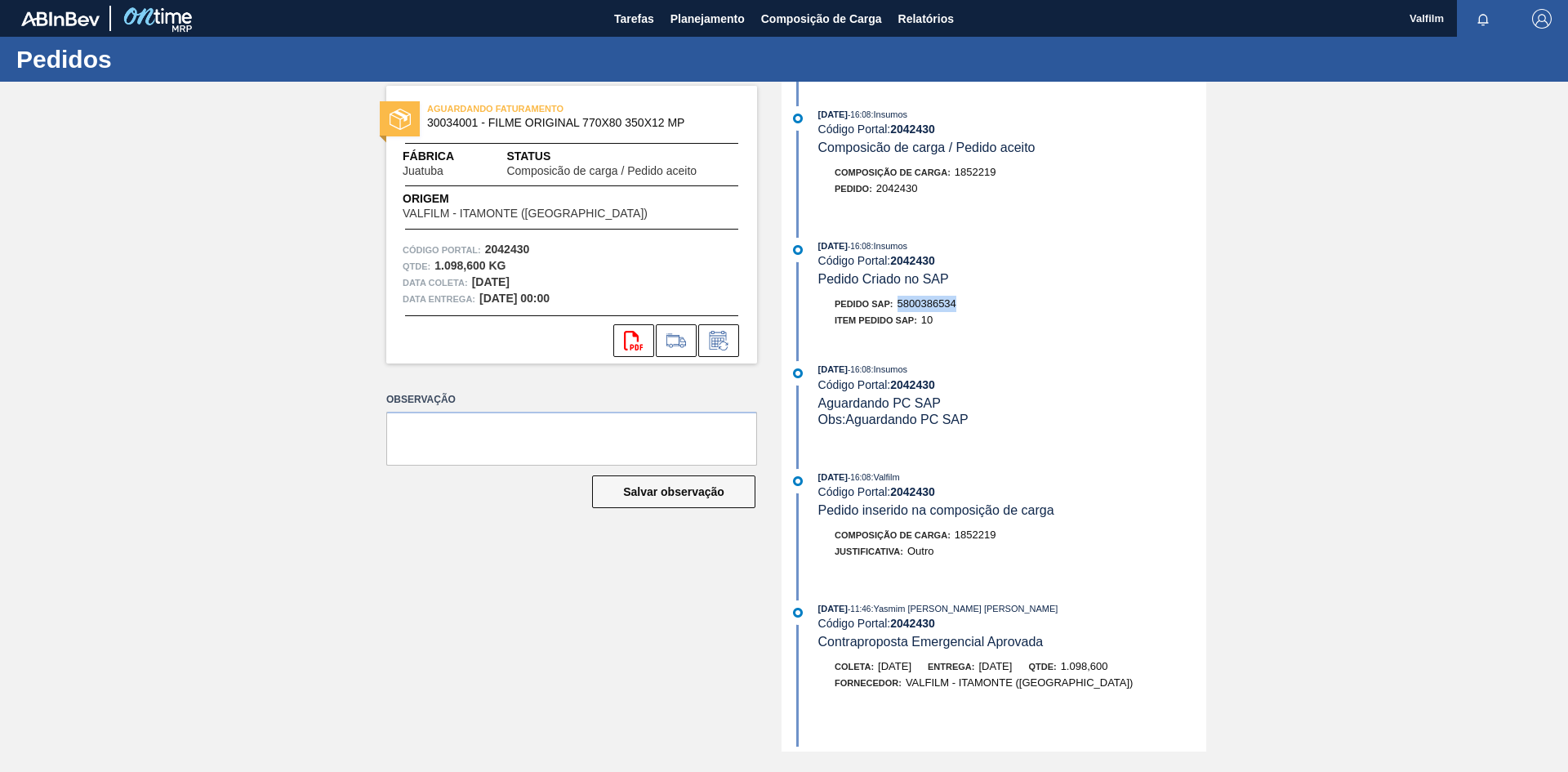
click at [902, 301] on div "Pedido SAP: 5800386534" at bounding box center [1012, 304] width 388 height 17
copy span "5800386534"
